Goal: Task Accomplishment & Management: Use online tool/utility

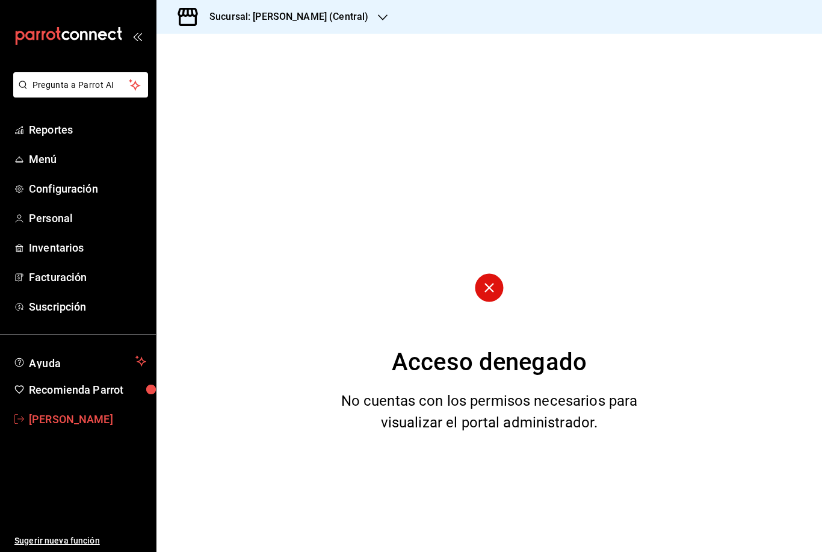
click at [60, 416] on span "[PERSON_NAME]" at bounding box center [87, 419] width 117 height 16
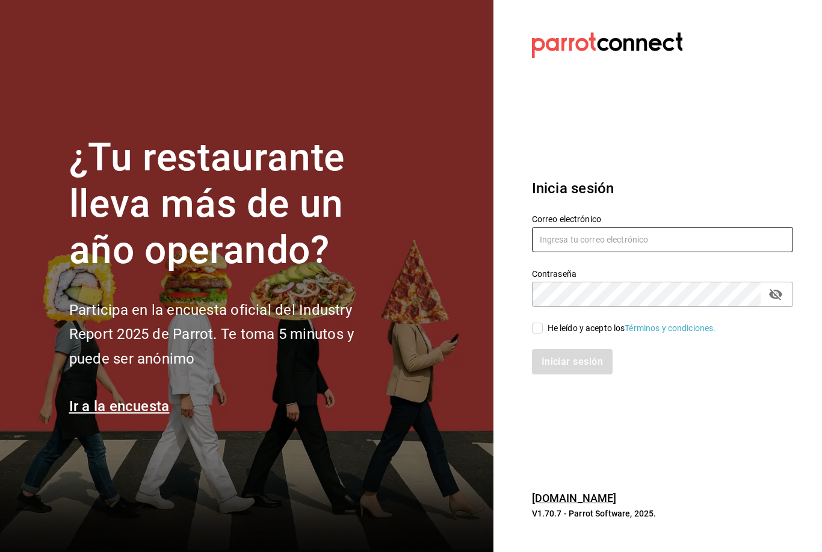
click at [590, 252] on input "text" at bounding box center [662, 239] width 261 height 25
type input "Dannasch916@gmail.com"
click at [526, 335] on div "He leído y acepto los Términos y condiciones." at bounding box center [655, 321] width 276 height 28
click at [537, 333] on input "He leído y acepto los Términos y condiciones." at bounding box center [537, 328] width 11 height 11
checkbox input "true"
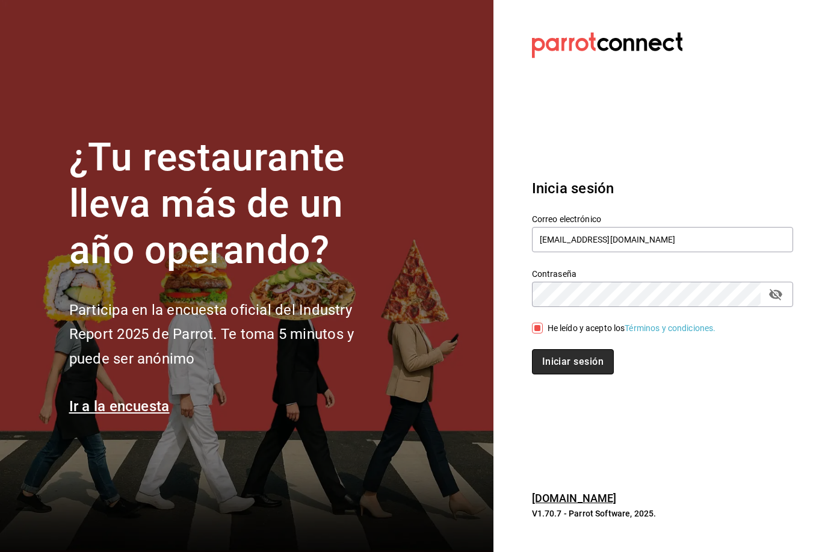
click at [546, 374] on button "Iniciar sesión" at bounding box center [573, 361] width 82 height 25
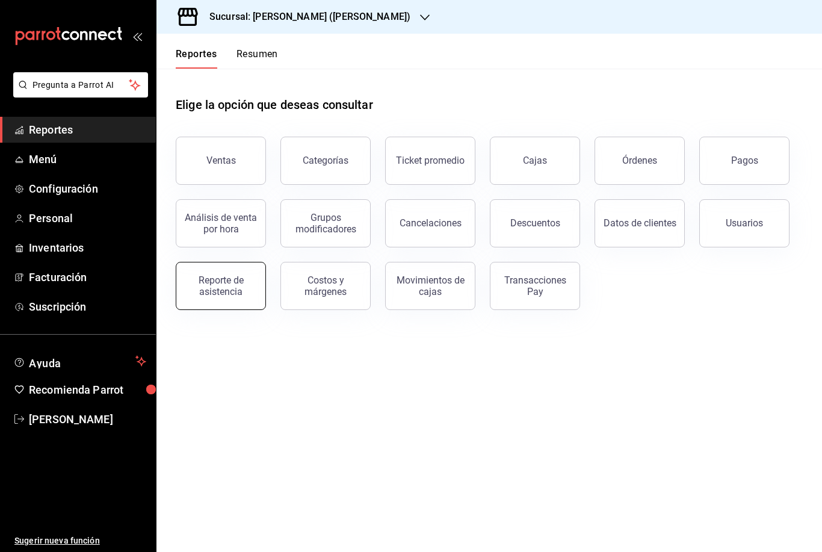
click at [219, 293] on div "Reporte de asistencia" at bounding box center [221, 285] width 75 height 23
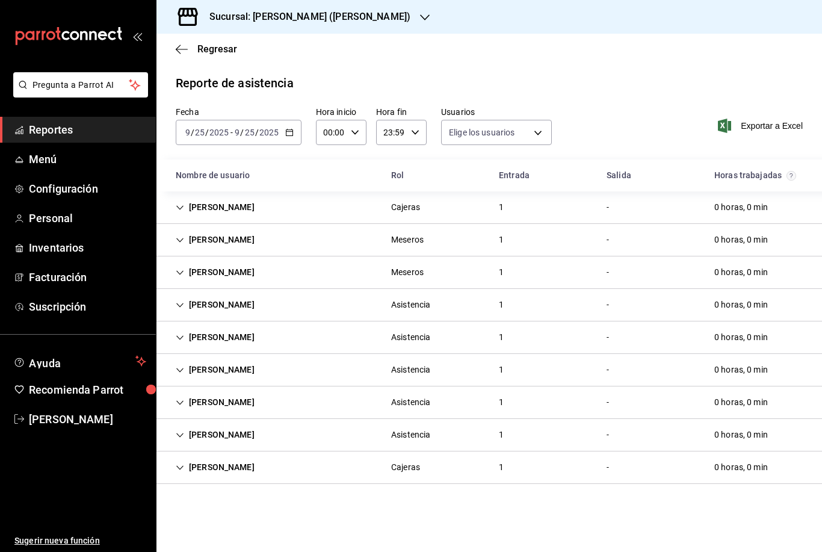
type input "0cf593d1-5539-49a1-9692-2fee09df5de3,aad07810-888b-4998-a43b-ac9dc7ac225d,aa617…"
click at [420, 19] on icon "button" at bounding box center [425, 18] width 10 height 10
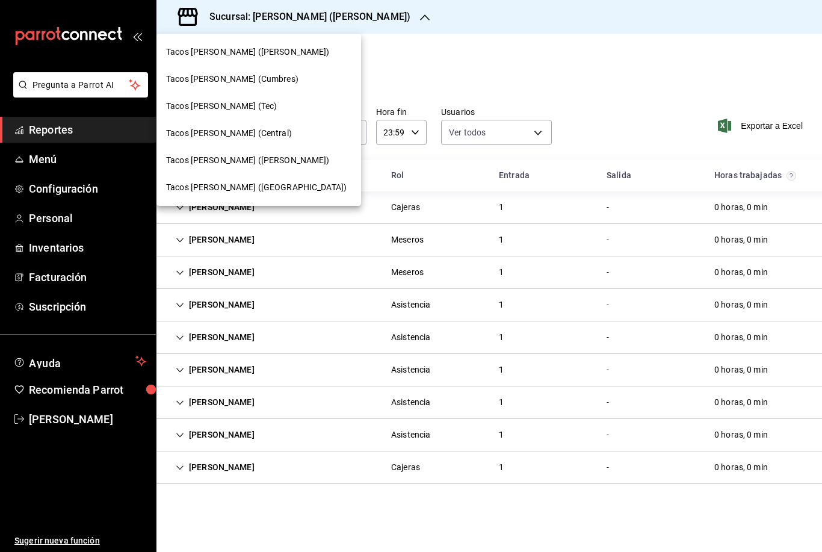
click at [250, 84] on span "Tacos [PERSON_NAME] (Cumbres)" at bounding box center [232, 79] width 132 height 13
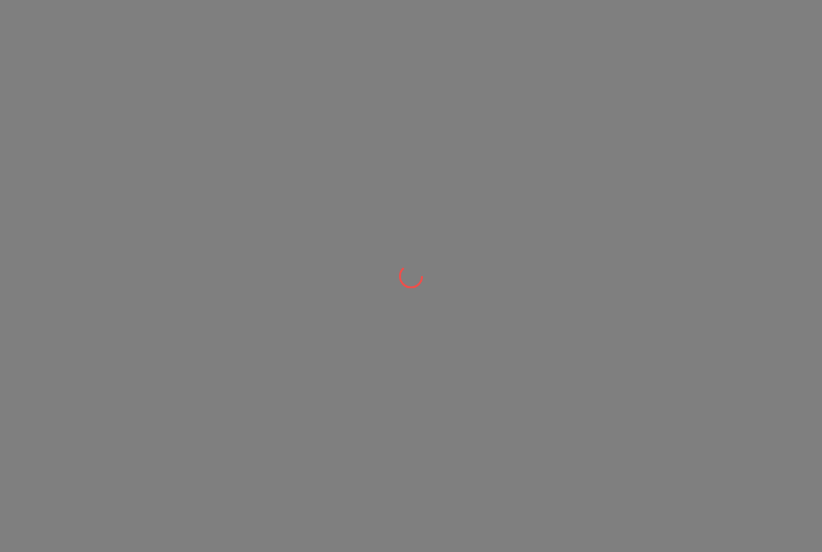
scroll to position [0, 0]
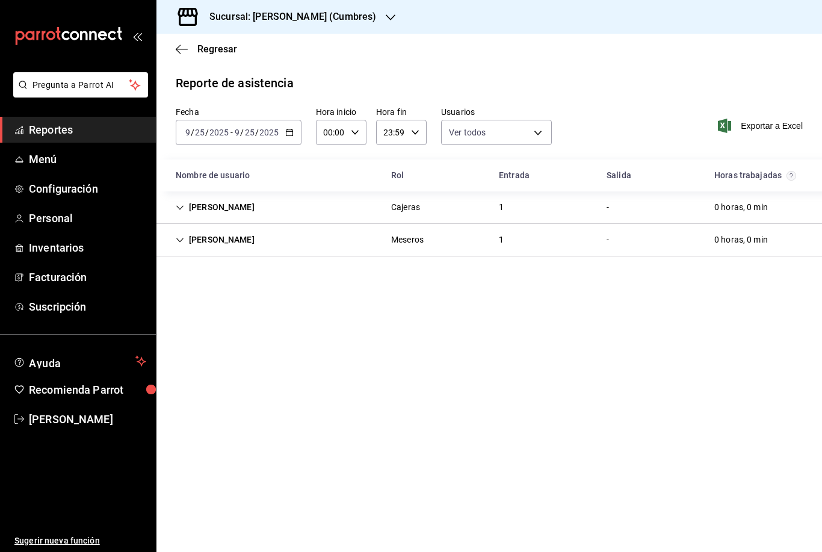
click at [386, 16] on icon "button" at bounding box center [391, 17] width 10 height 6
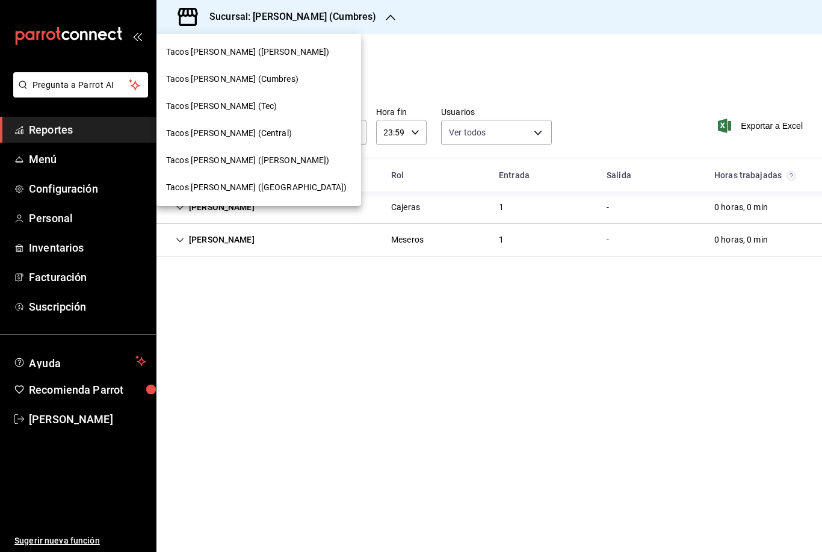
click at [244, 113] on div "Tacos [PERSON_NAME] (Tec)" at bounding box center [258, 106] width 205 height 27
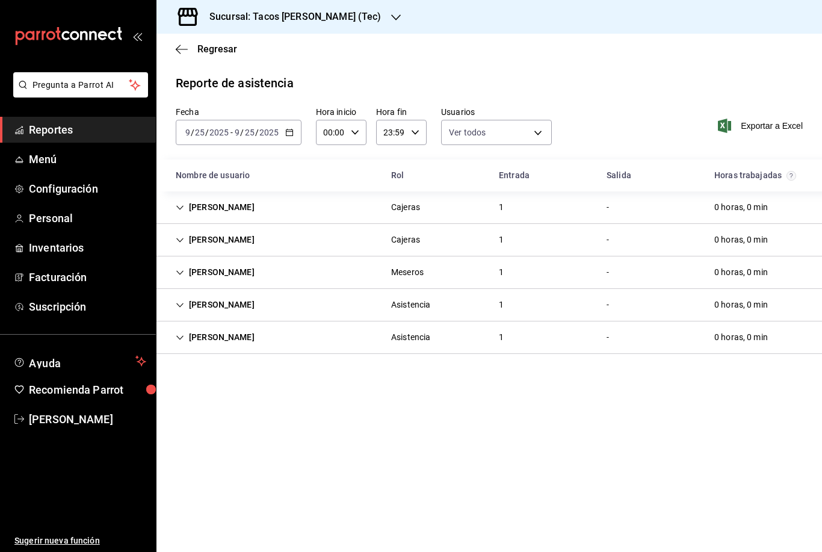
click at [391, 19] on icon "button" at bounding box center [396, 18] width 10 height 10
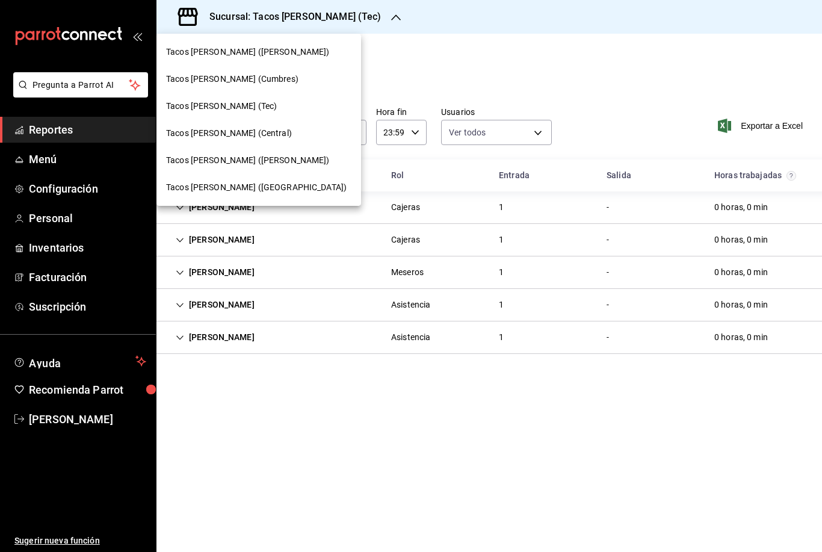
click at [263, 138] on span "Tacos [PERSON_NAME] (Central)" at bounding box center [229, 133] width 126 height 13
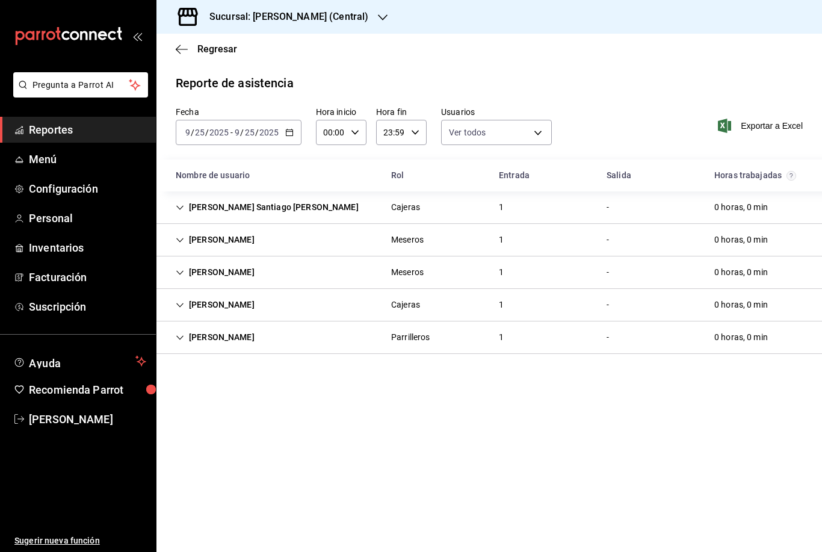
click at [377, 19] on div "Sucursal: [PERSON_NAME] (Central)" at bounding box center [279, 17] width 226 height 34
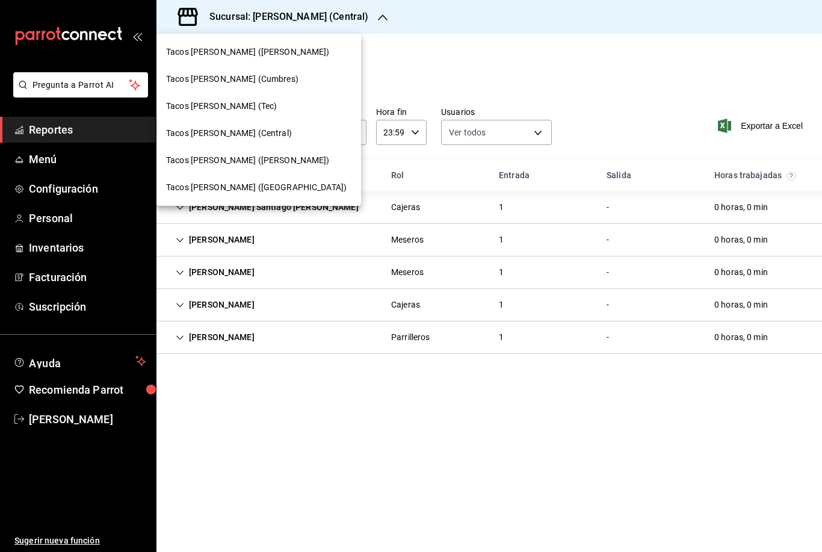
click at [242, 159] on span "Tacos [PERSON_NAME] ([PERSON_NAME])" at bounding box center [248, 160] width 164 height 13
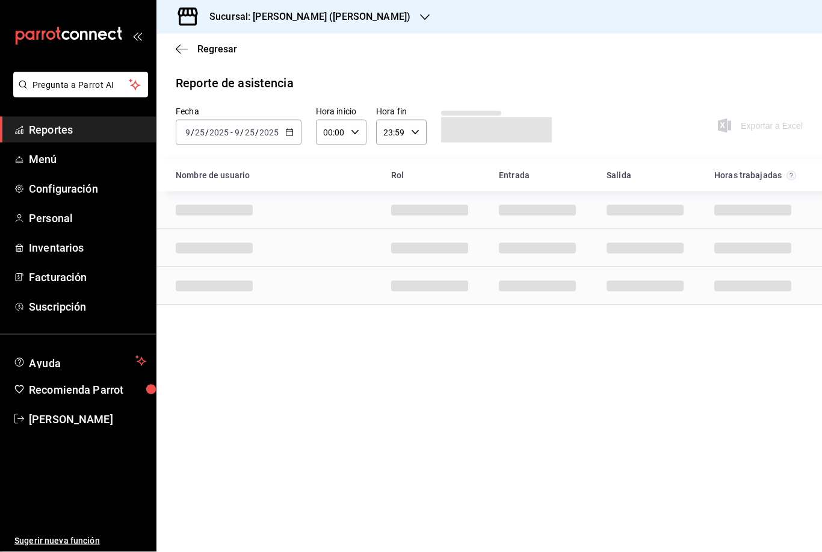
scroll to position [15, 0]
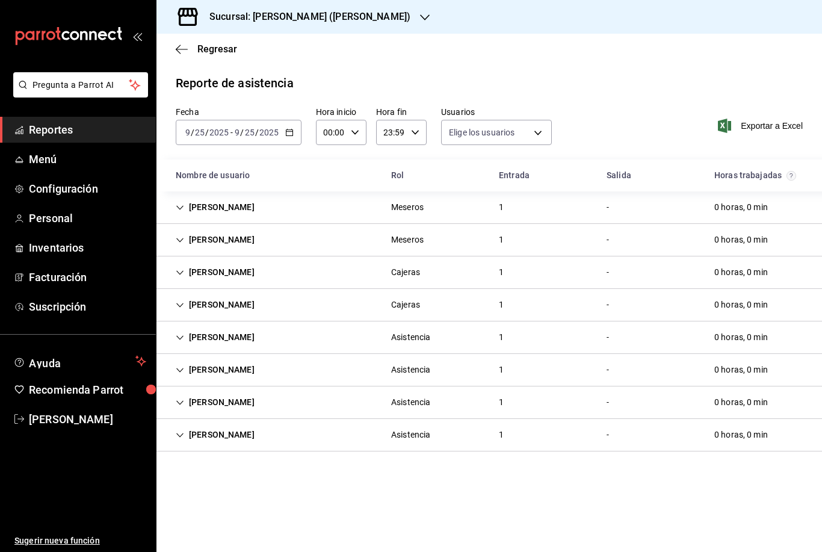
type input "0cf593d1-5539-49a1-9692-2fee09df5de3,aad07810-888b-4998-a43b-ac9dc7ac225d,aa617…"
click at [420, 20] on icon "button" at bounding box center [425, 18] width 10 height 10
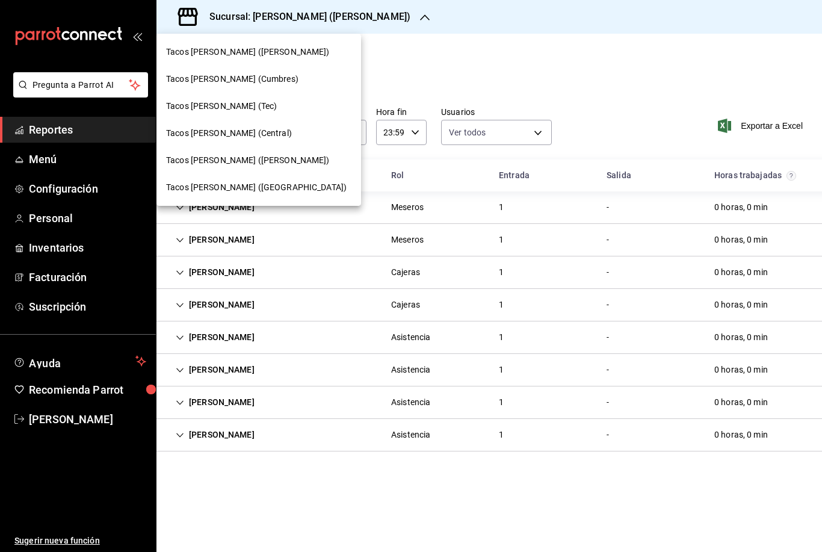
click at [253, 188] on span "Tacos [PERSON_NAME] ([GEOGRAPHIC_DATA])" at bounding box center [256, 187] width 181 height 13
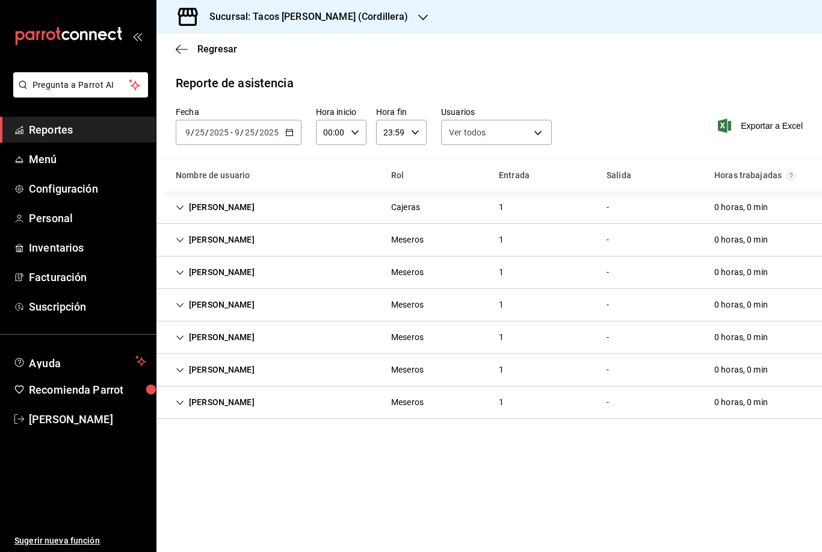
click at [184, 211] on div "[PERSON_NAME]" at bounding box center [215, 207] width 98 height 22
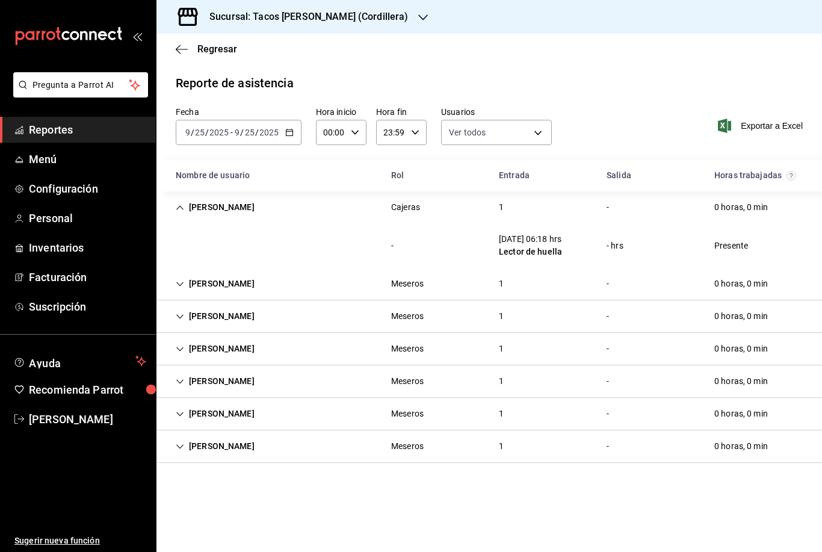
click at [184, 210] on icon "Cell" at bounding box center [180, 207] width 8 height 8
